Goal: Transaction & Acquisition: Book appointment/travel/reservation

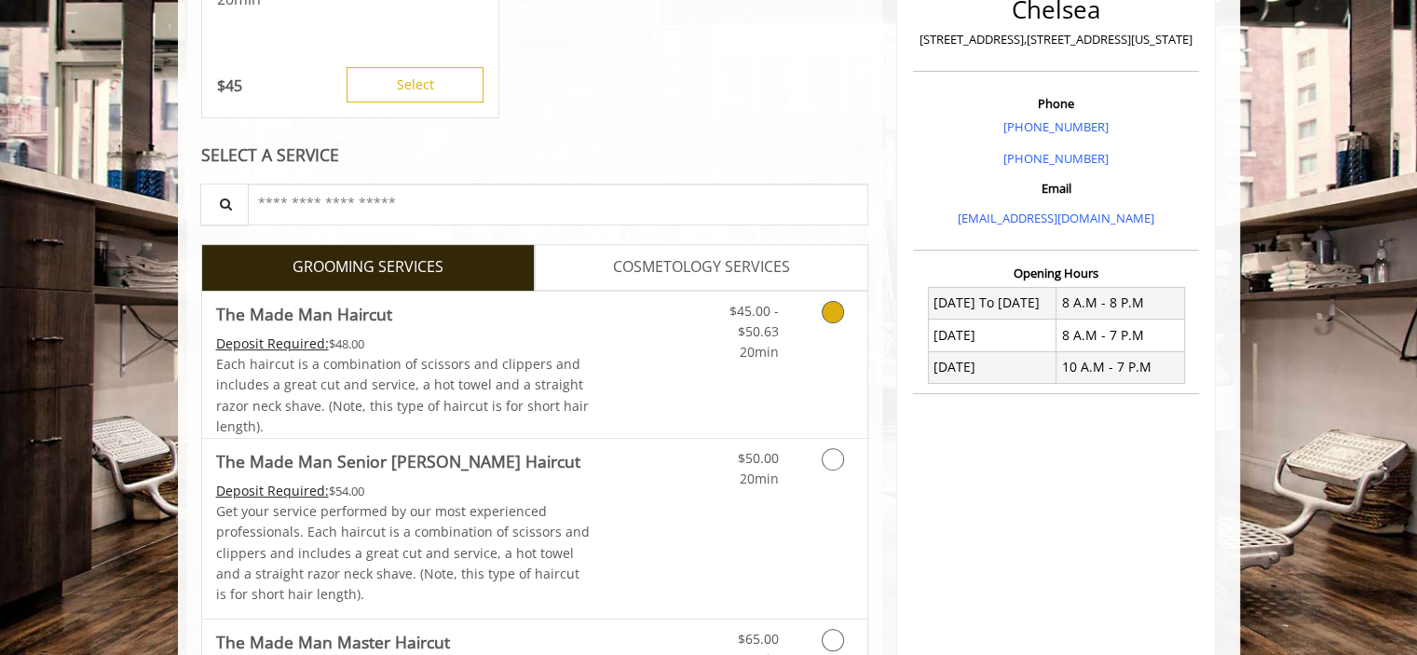
click at [829, 337] on link "Grooming services" at bounding box center [830, 328] width 48 height 72
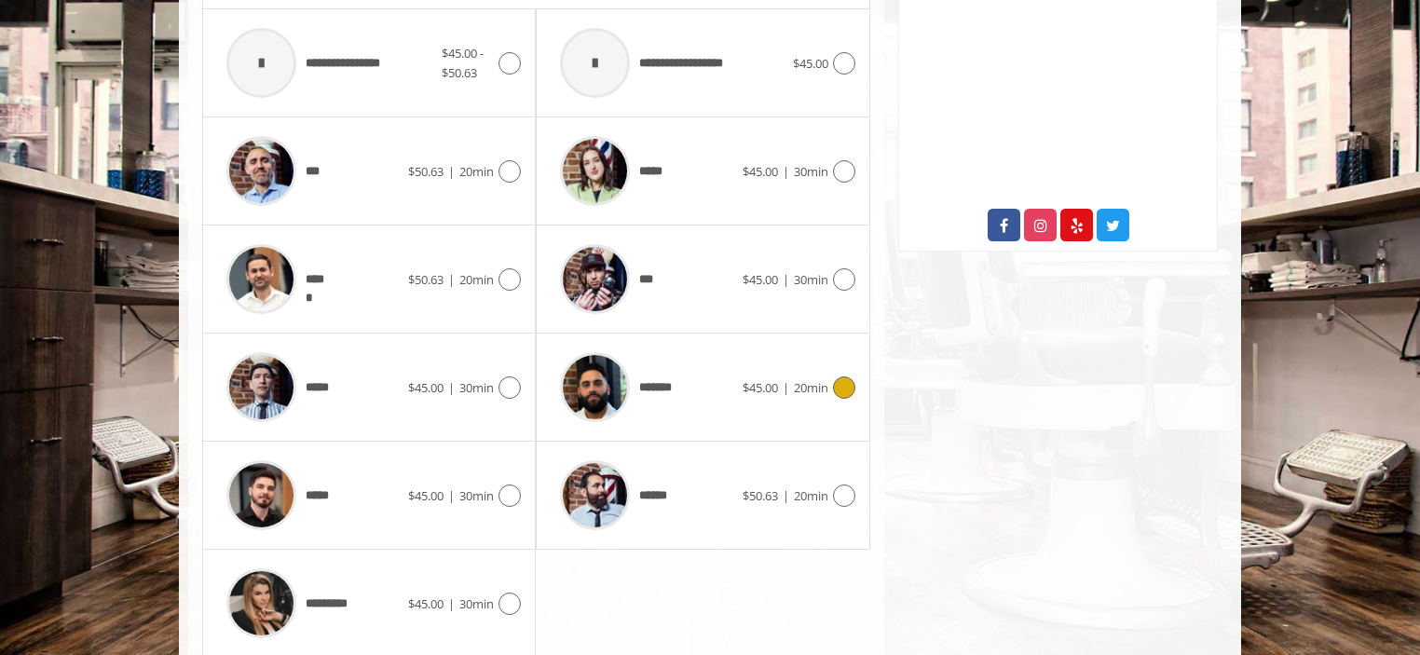
scroll to position [884, 0]
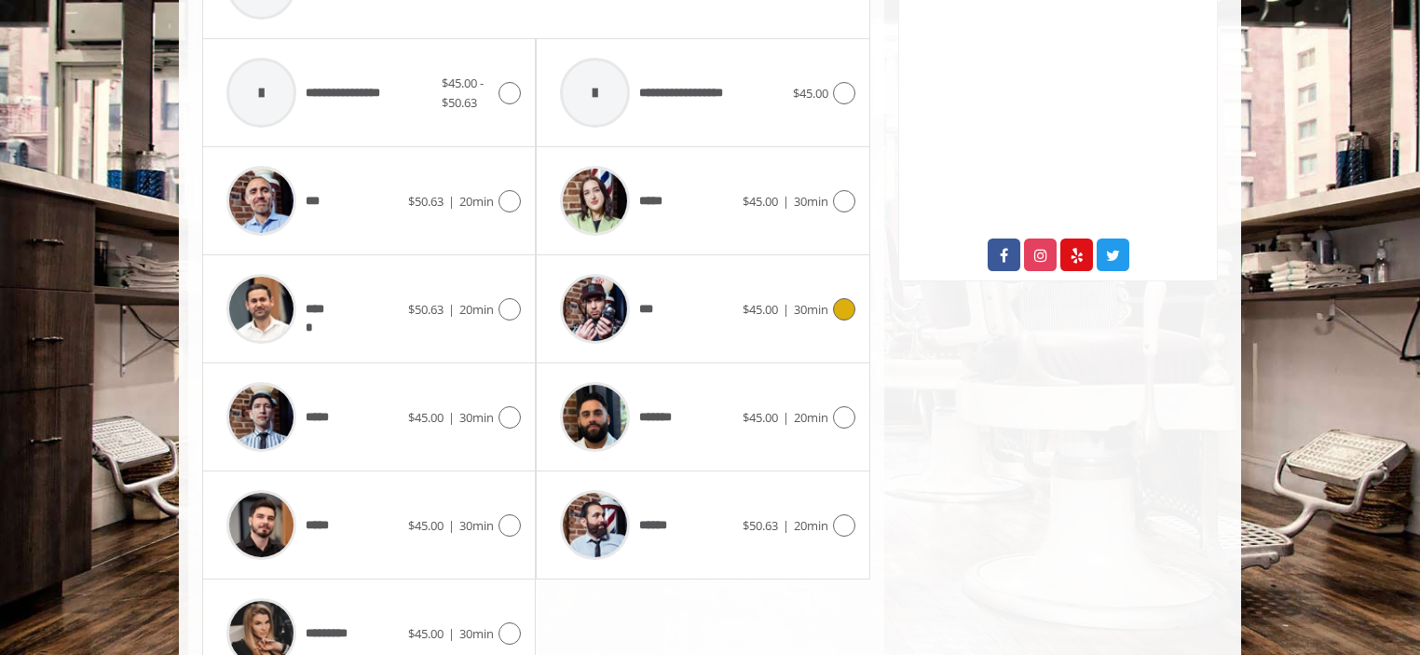
click at [846, 307] on icon at bounding box center [844, 309] width 22 height 22
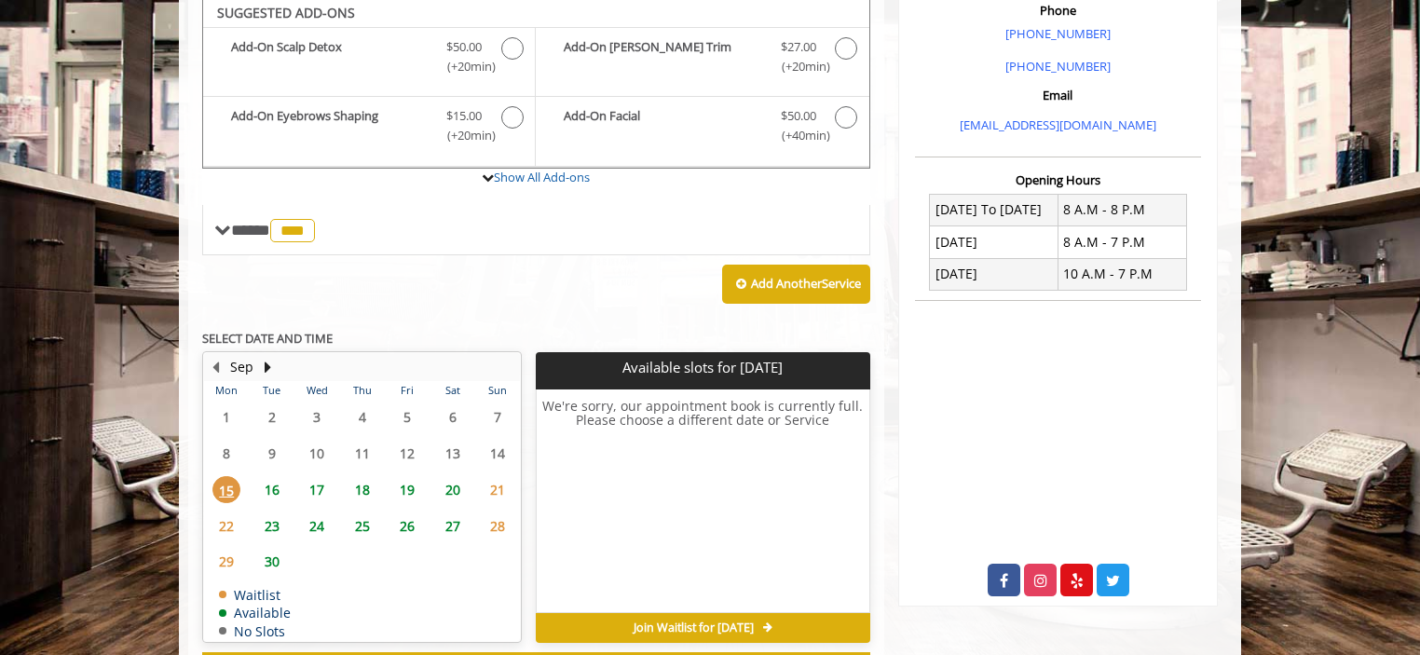
scroll to position [554, 0]
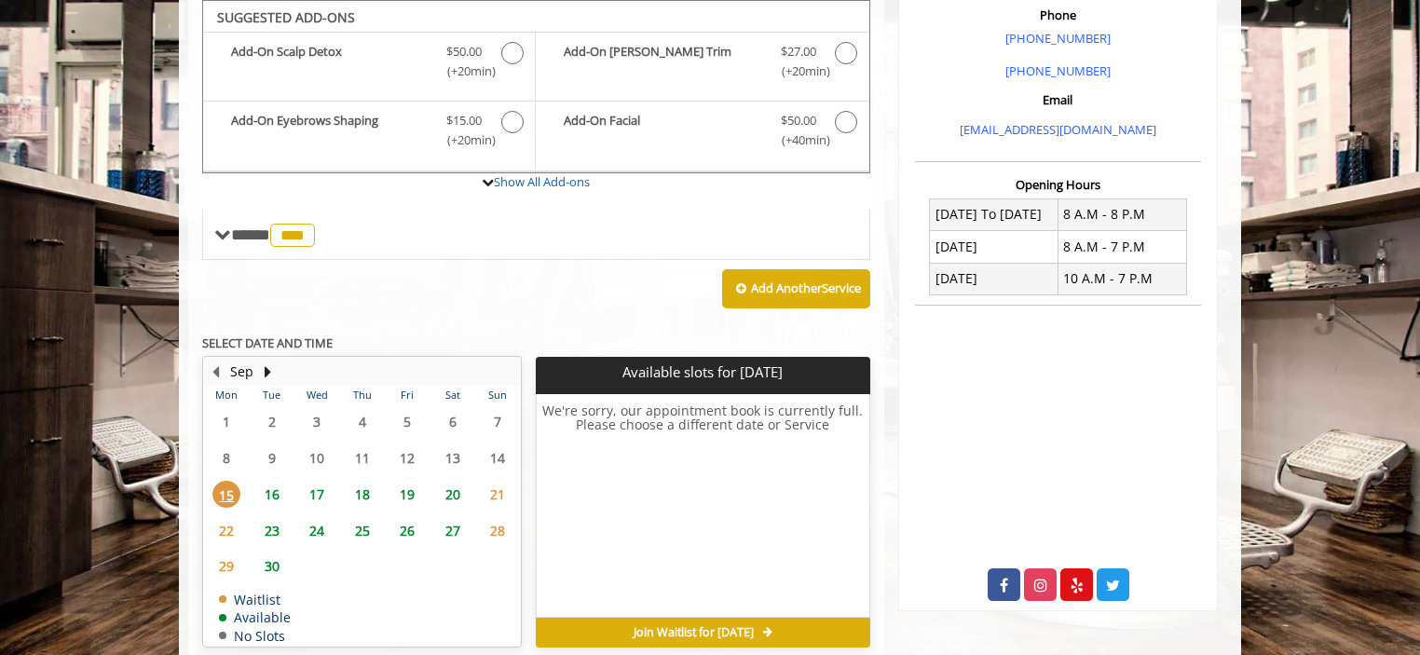
click at [276, 498] on span "16" at bounding box center [272, 494] width 28 height 27
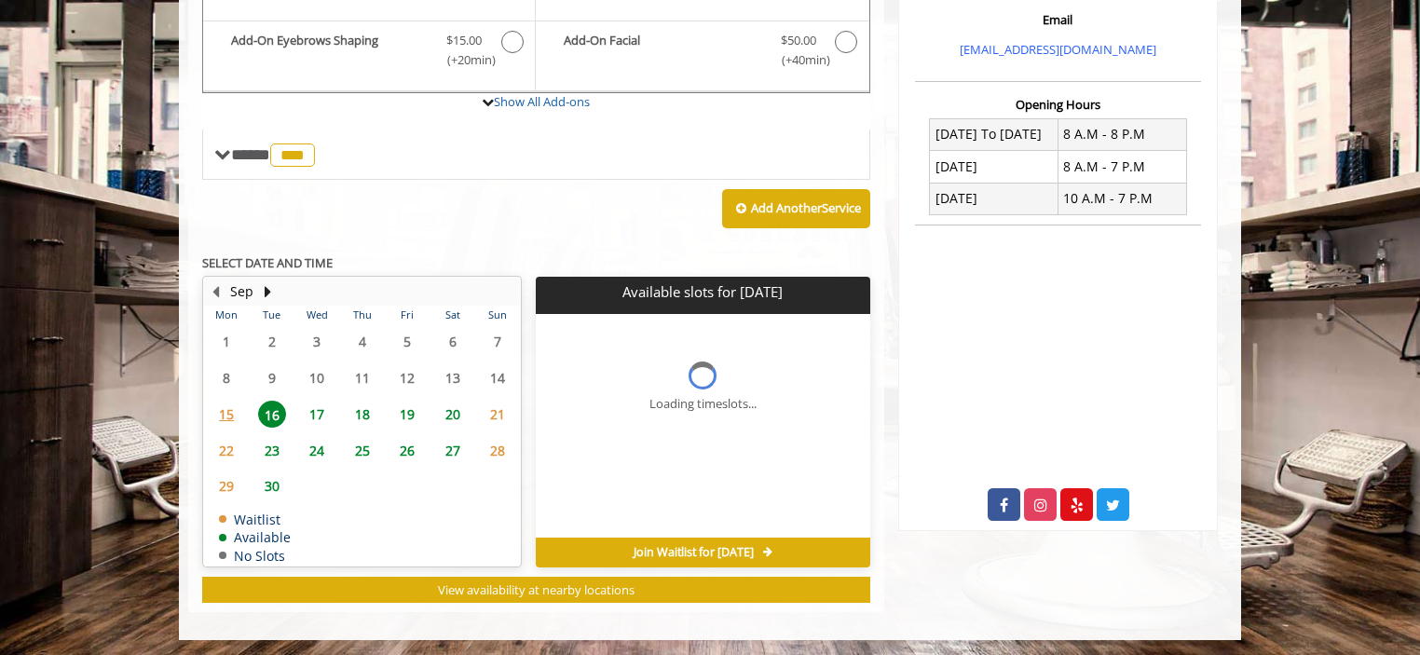
scroll to position [662, 0]
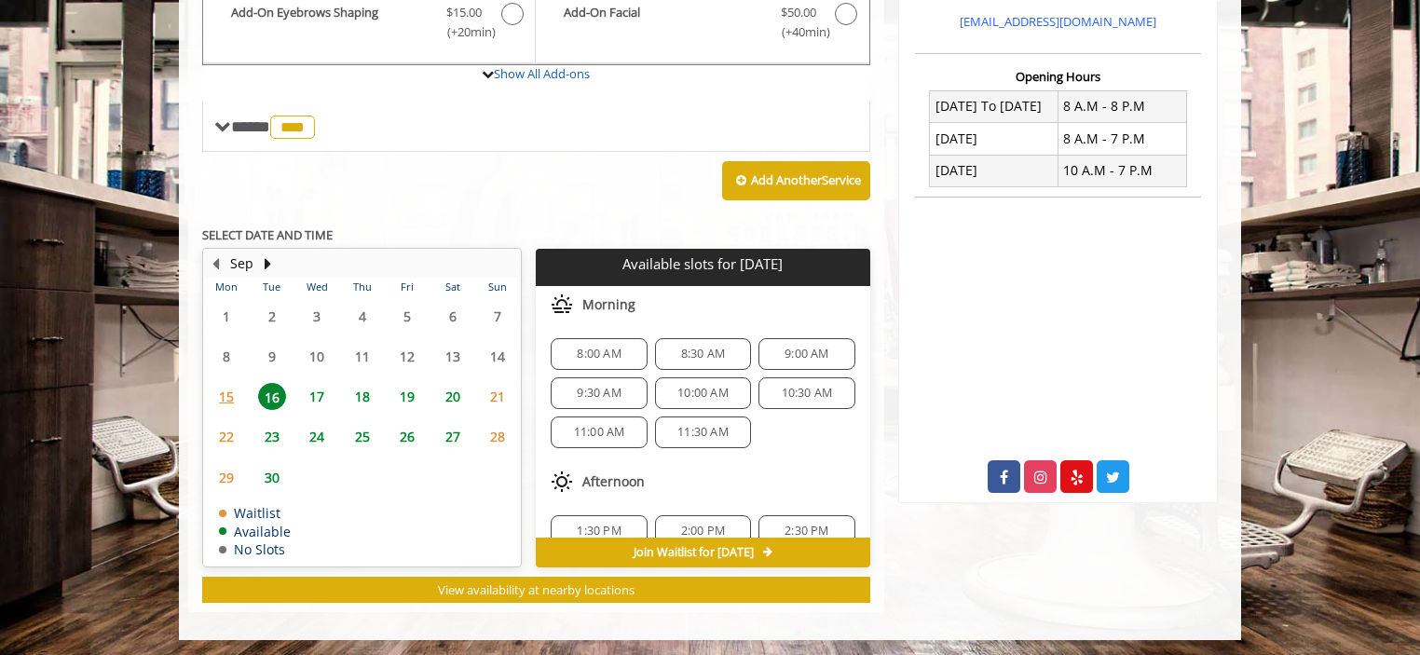
click at [231, 393] on span "15" at bounding box center [226, 396] width 28 height 27
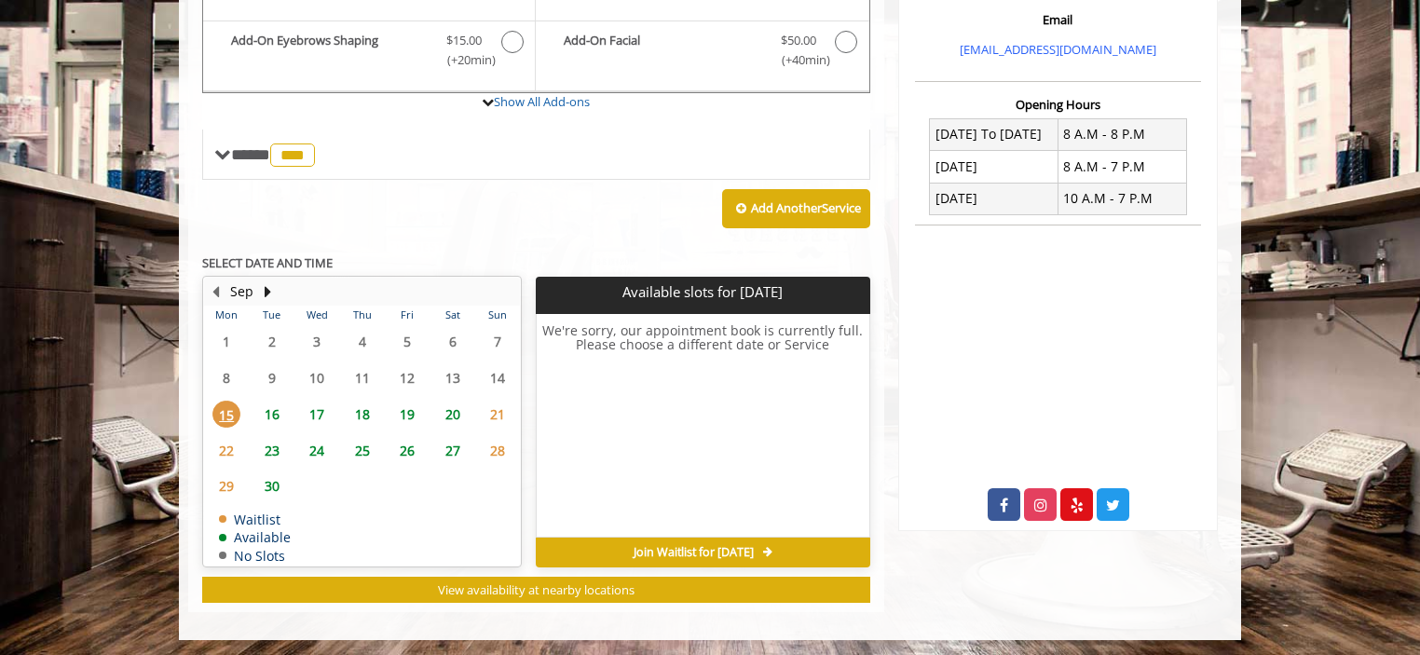
click at [274, 413] on span "16" at bounding box center [272, 414] width 28 height 27
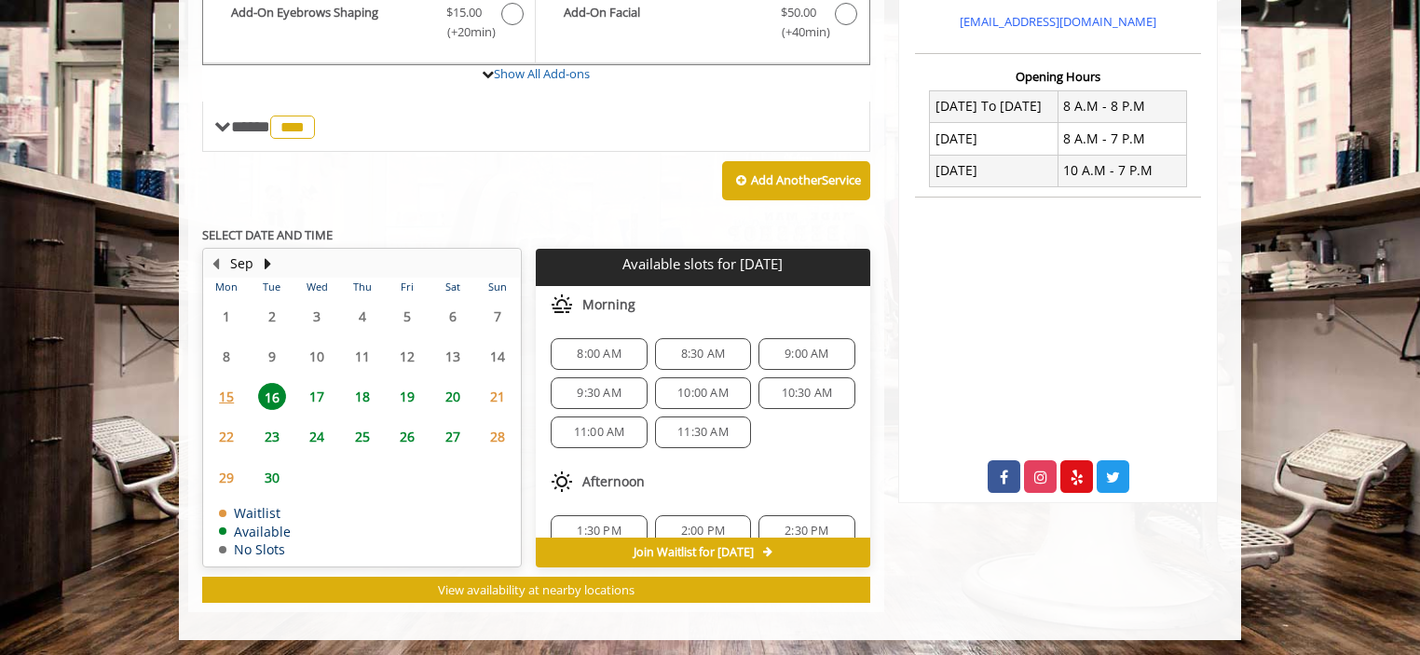
scroll to position [93, 0]
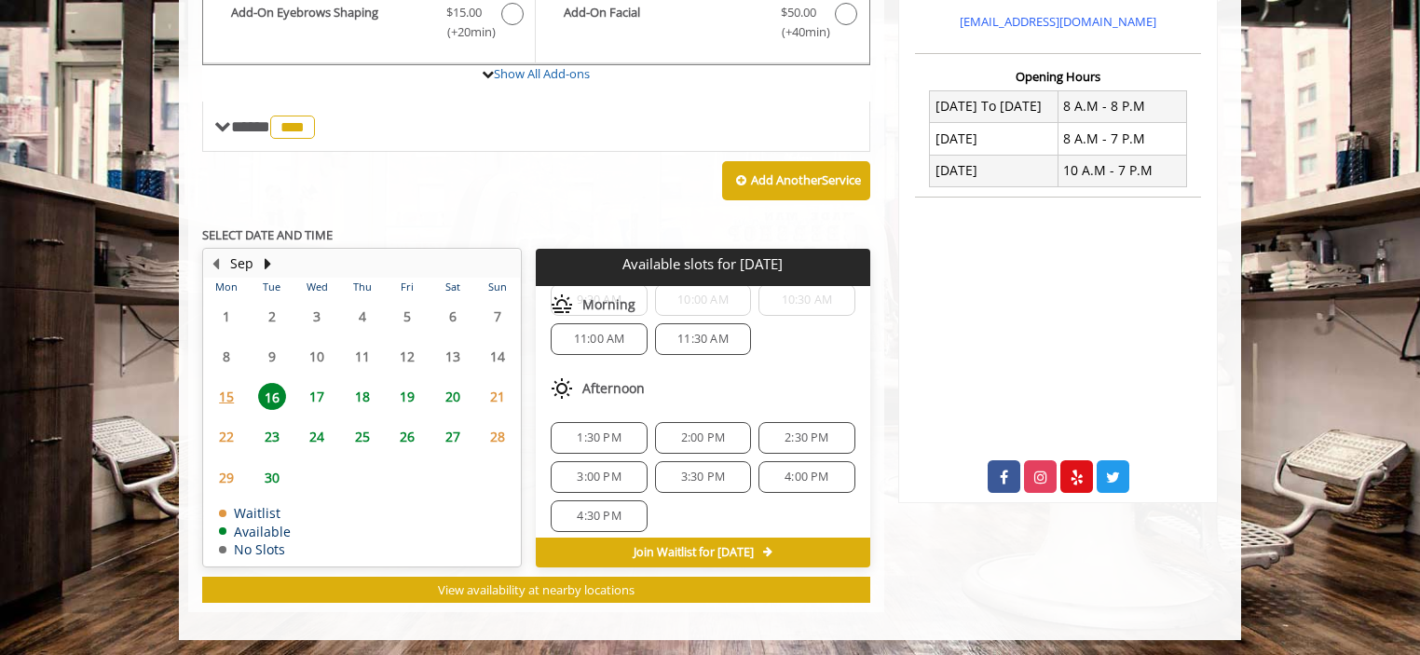
click at [610, 436] on span "1:30 PM" at bounding box center [599, 437] width 44 height 15
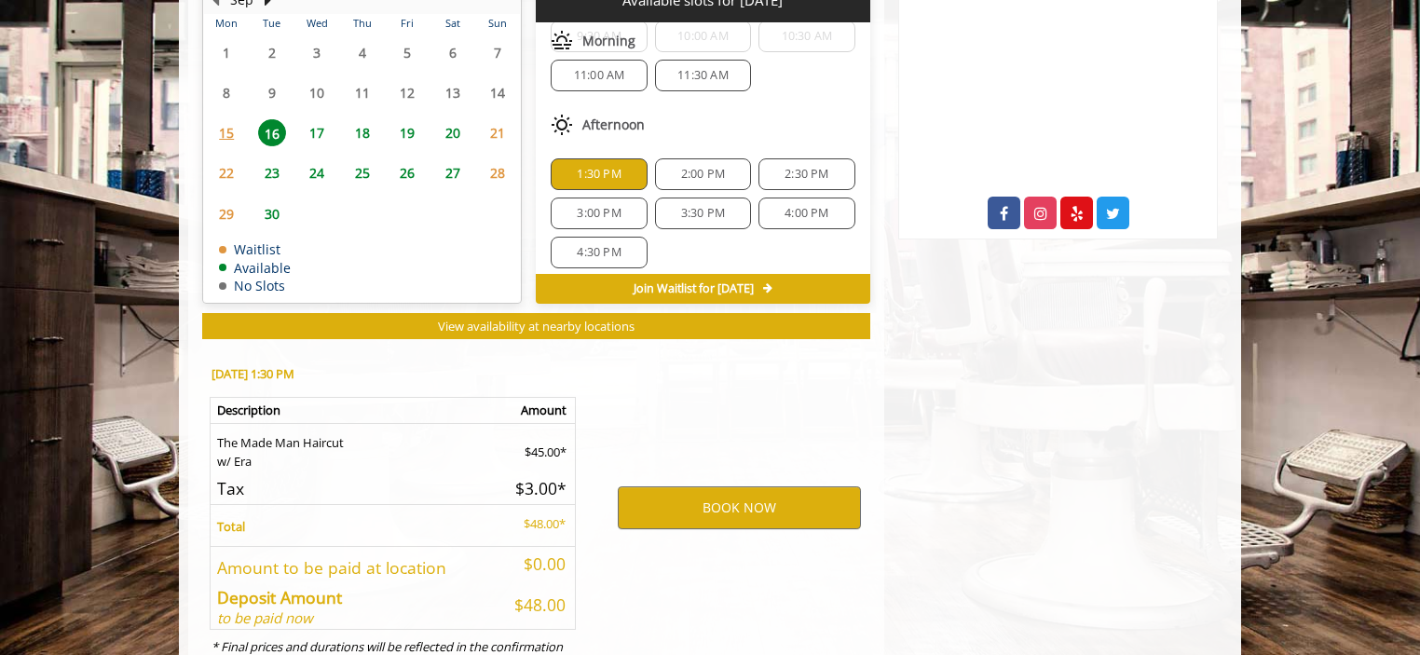
scroll to position [999, 0]
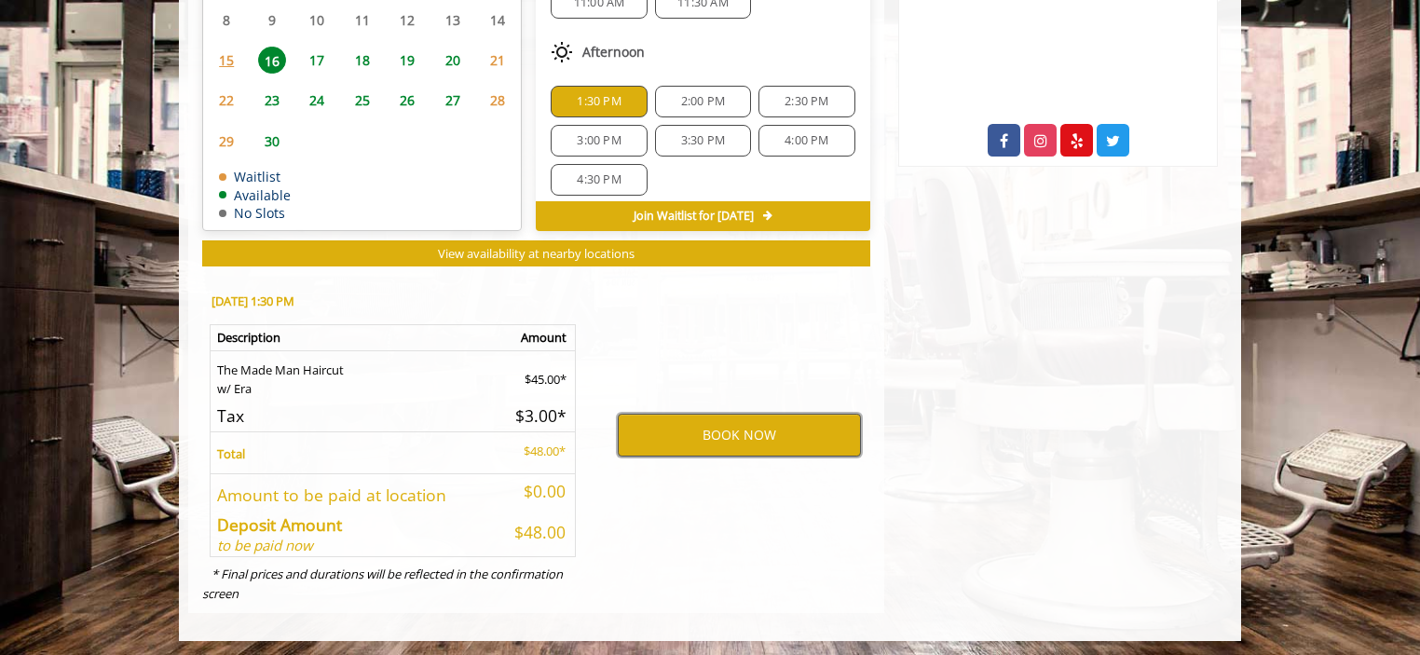
click at [681, 436] on button "BOOK NOW" at bounding box center [739, 435] width 243 height 43
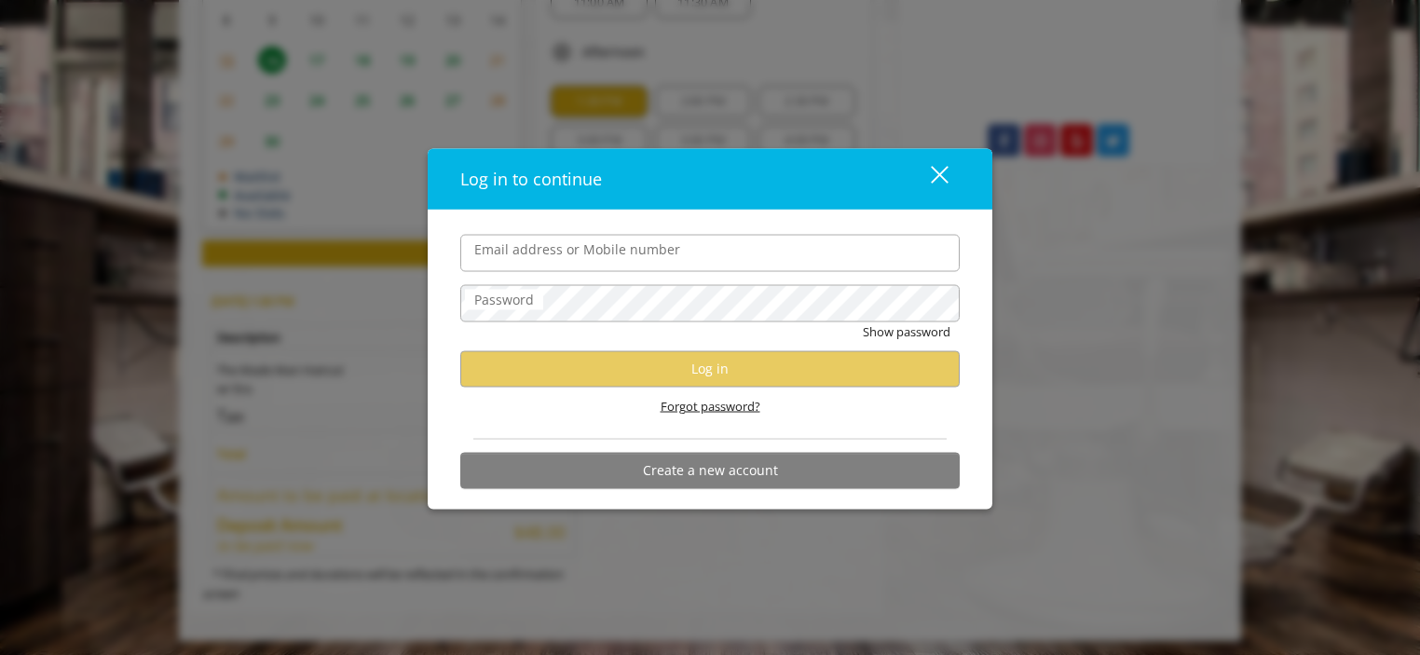
type input "**********"
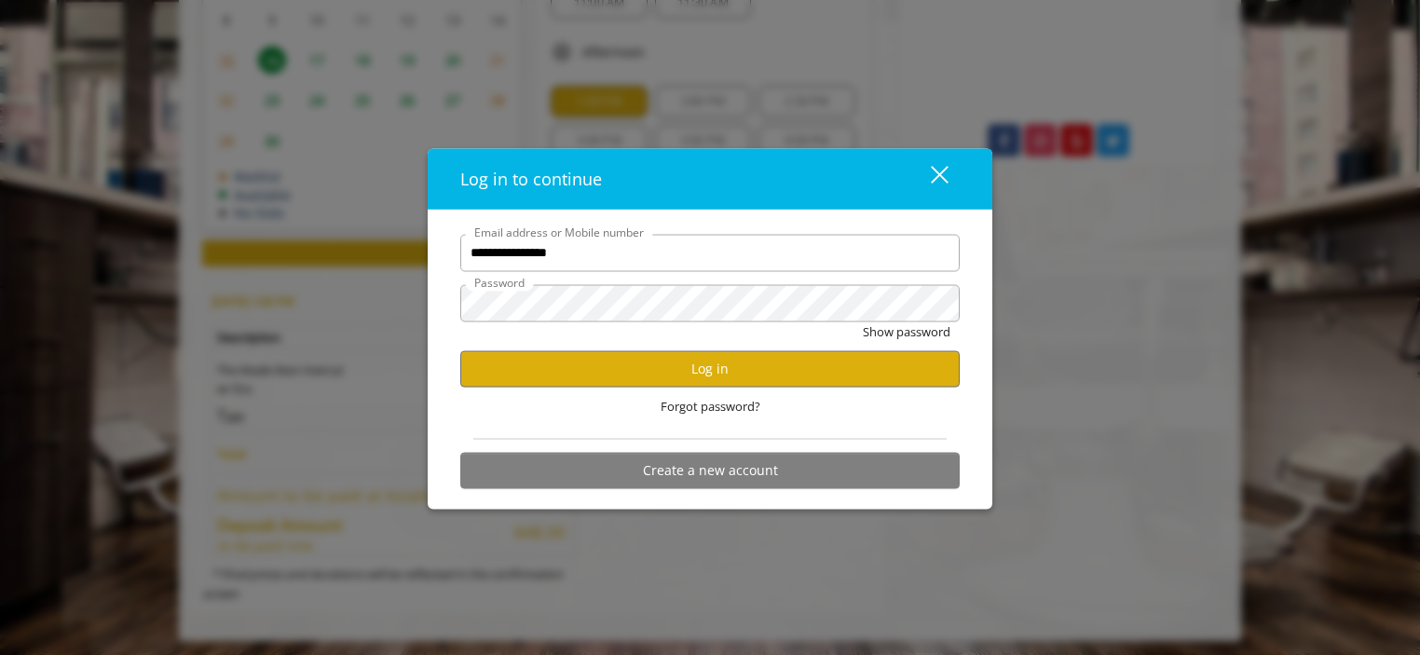
scroll to position [0, 0]
click at [698, 372] on button "Log in" at bounding box center [709, 368] width 499 height 36
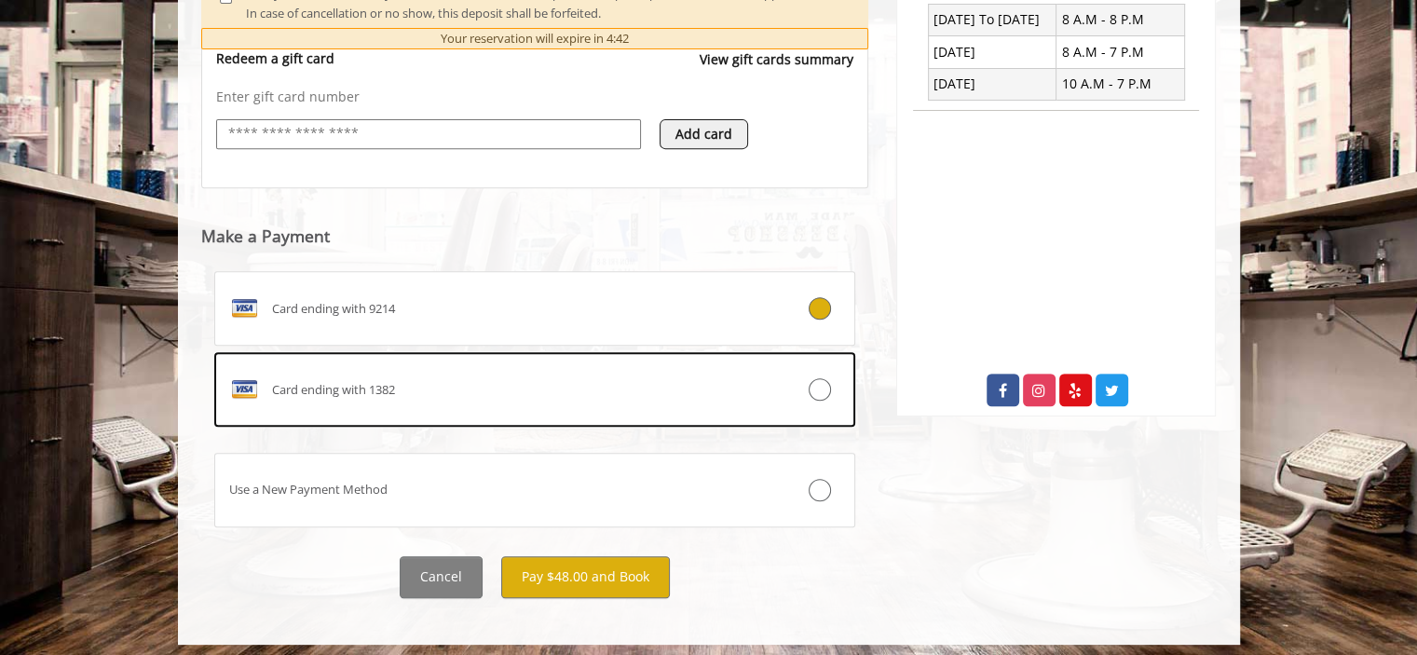
scroll to position [750, 0]
click at [622, 580] on button "Pay $48.00 and Book" at bounding box center [585, 576] width 169 height 42
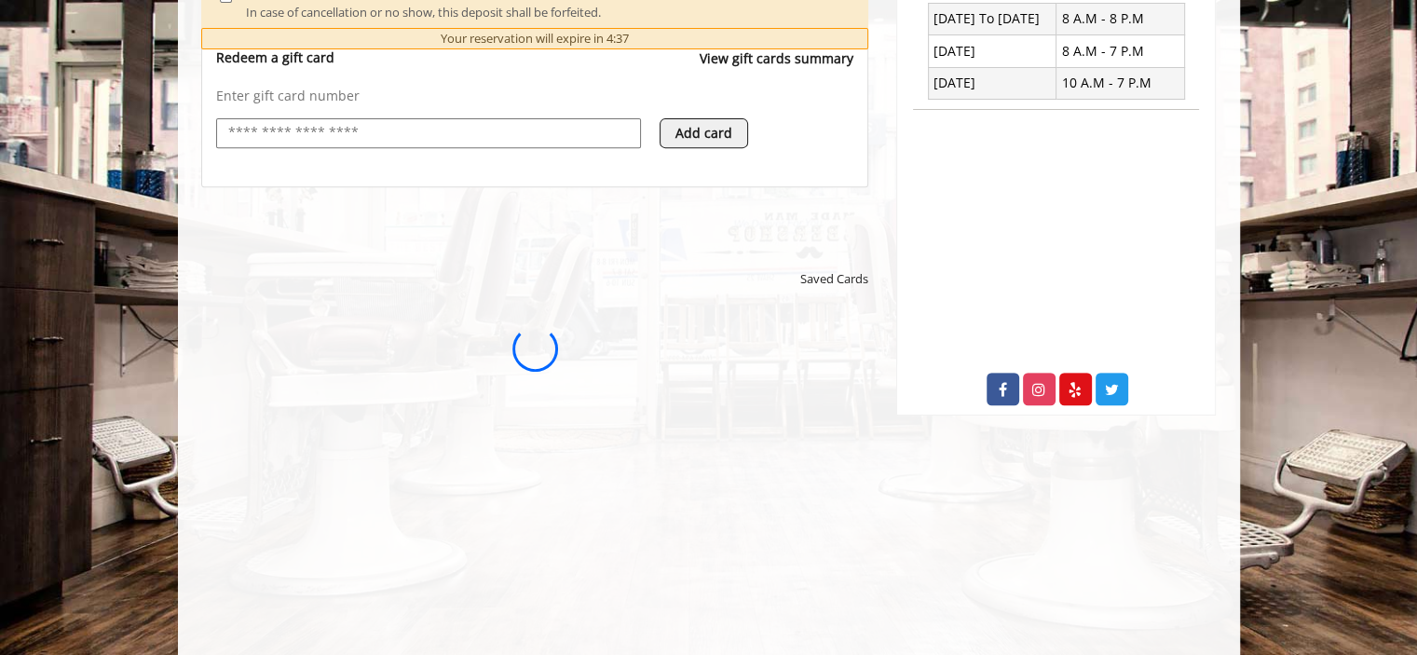
scroll to position [0, 0]
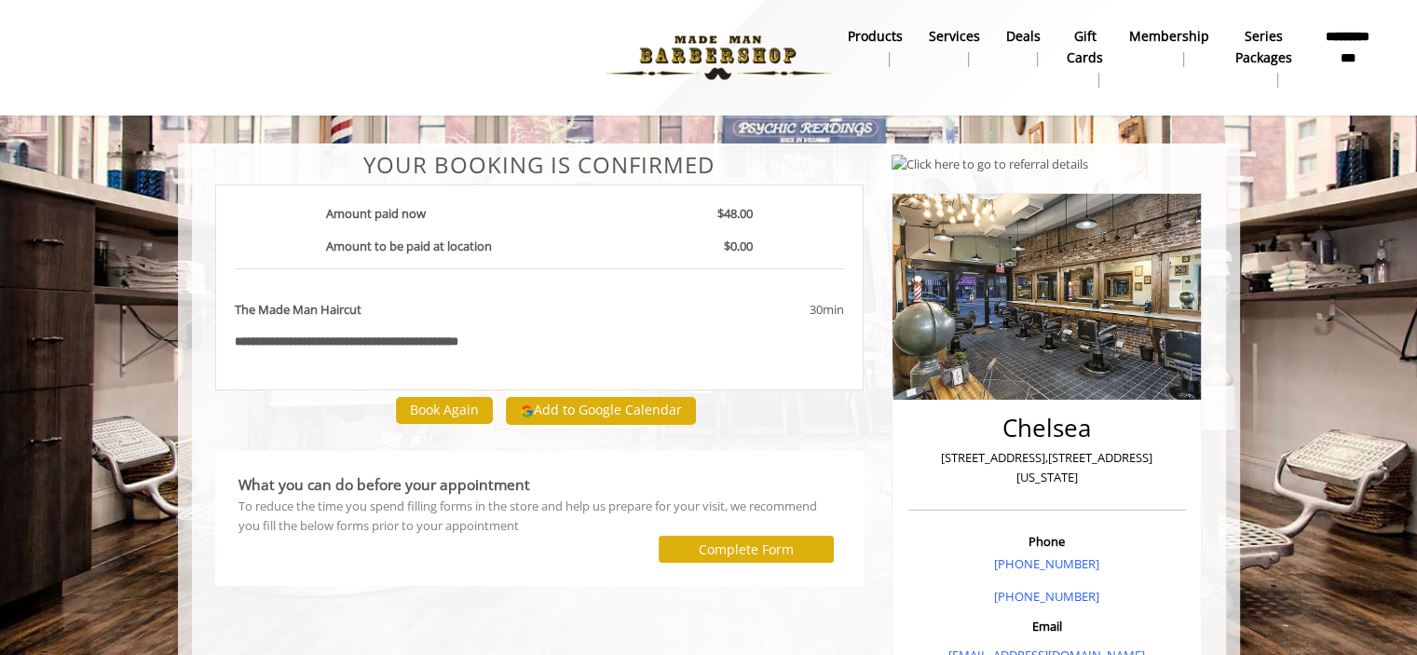
click at [440, 50] on div at bounding box center [436, 58] width 819 height 102
click at [216, 159] on center "Your Booking is confirmed" at bounding box center [539, 165] width 649 height 24
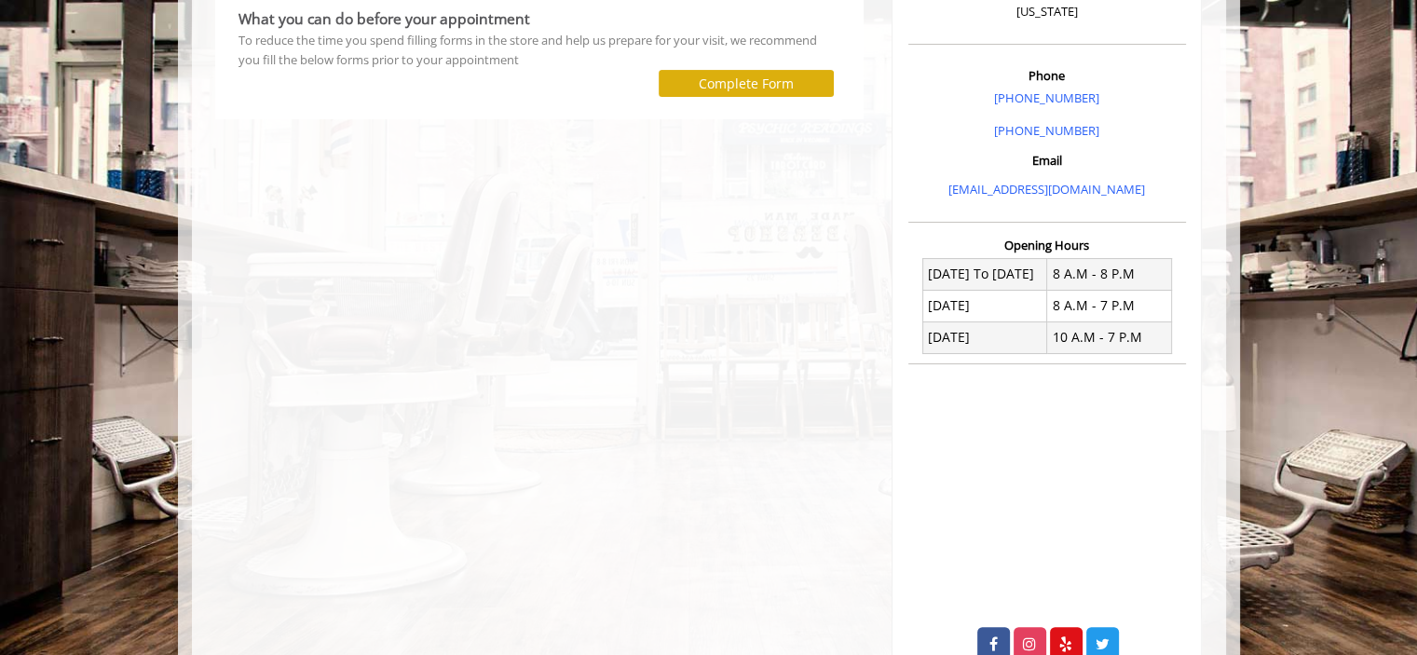
scroll to position [506, 0]
